Goal: Task Accomplishment & Management: Manage account settings

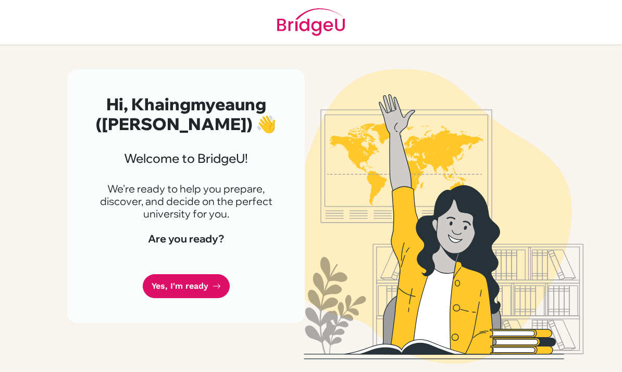
click at [156, 286] on link "Yes, I'm ready" at bounding box center [186, 286] width 87 height 24
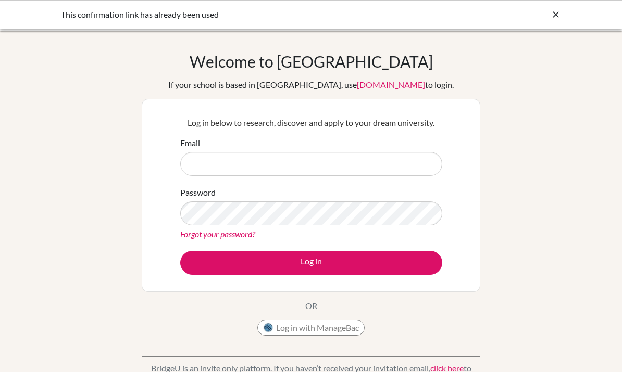
click at [203, 162] on input "Email" at bounding box center [311, 164] width 262 height 24
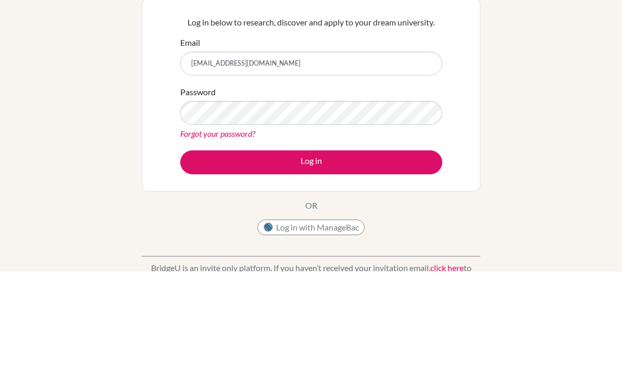
type input "[EMAIL_ADDRESS][DOMAIN_NAME]"
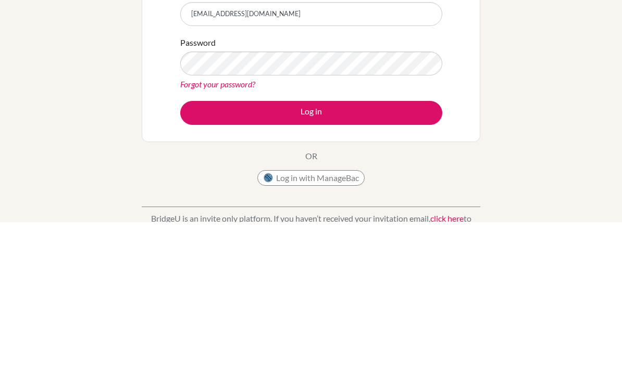
click at [401, 251] on button "Log in" at bounding box center [311, 263] width 262 height 24
click at [414, 251] on button "Log in" at bounding box center [311, 263] width 262 height 24
click at [416, 251] on button "Log in" at bounding box center [311, 263] width 262 height 24
click at [408, 251] on button "Log in" at bounding box center [311, 263] width 262 height 24
